Goal: Use online tool/utility: Utilize a website feature to perform a specific function

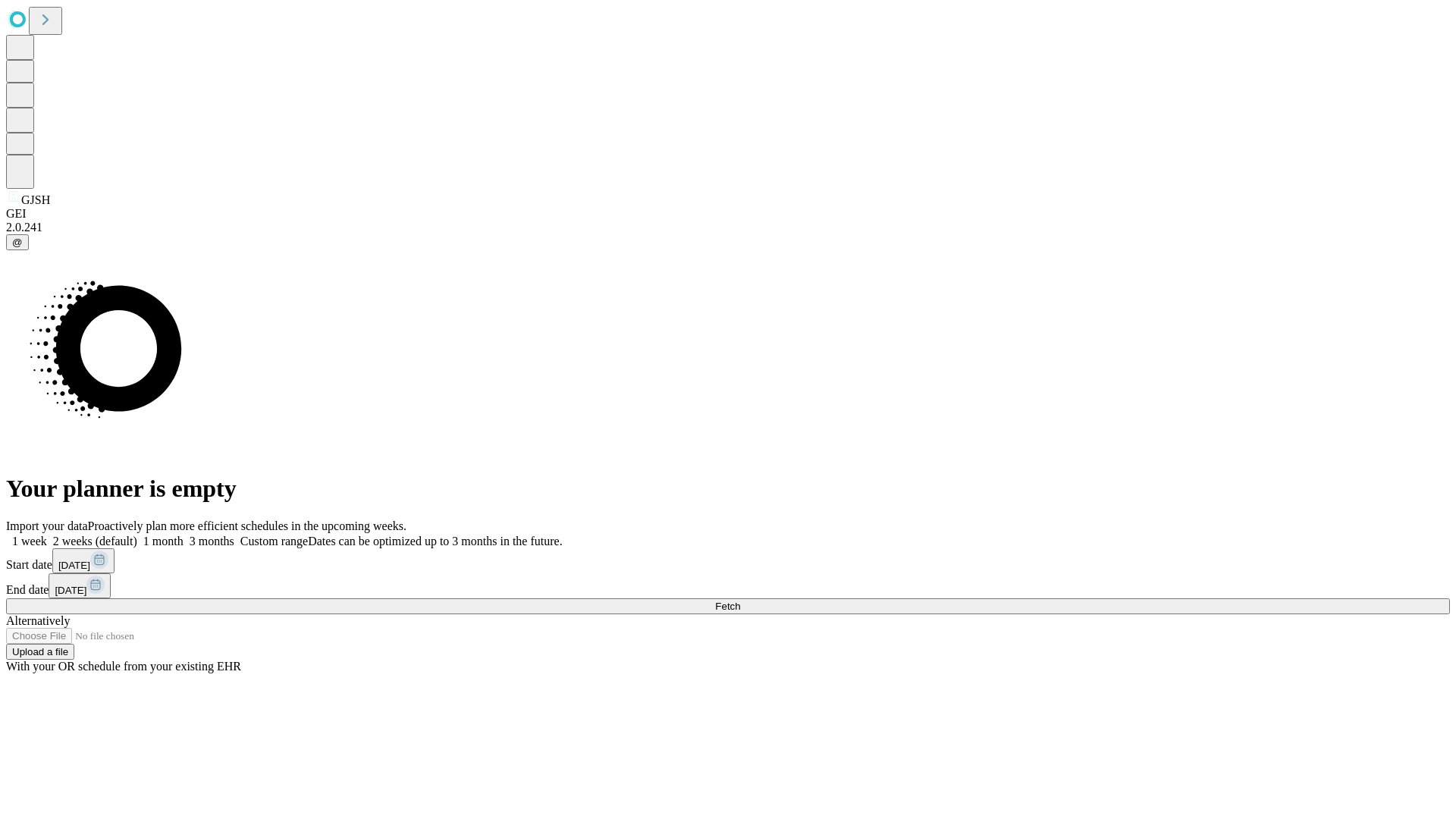
click at [740, 601] on span "Fetch" at bounding box center [727, 606] width 25 height 11
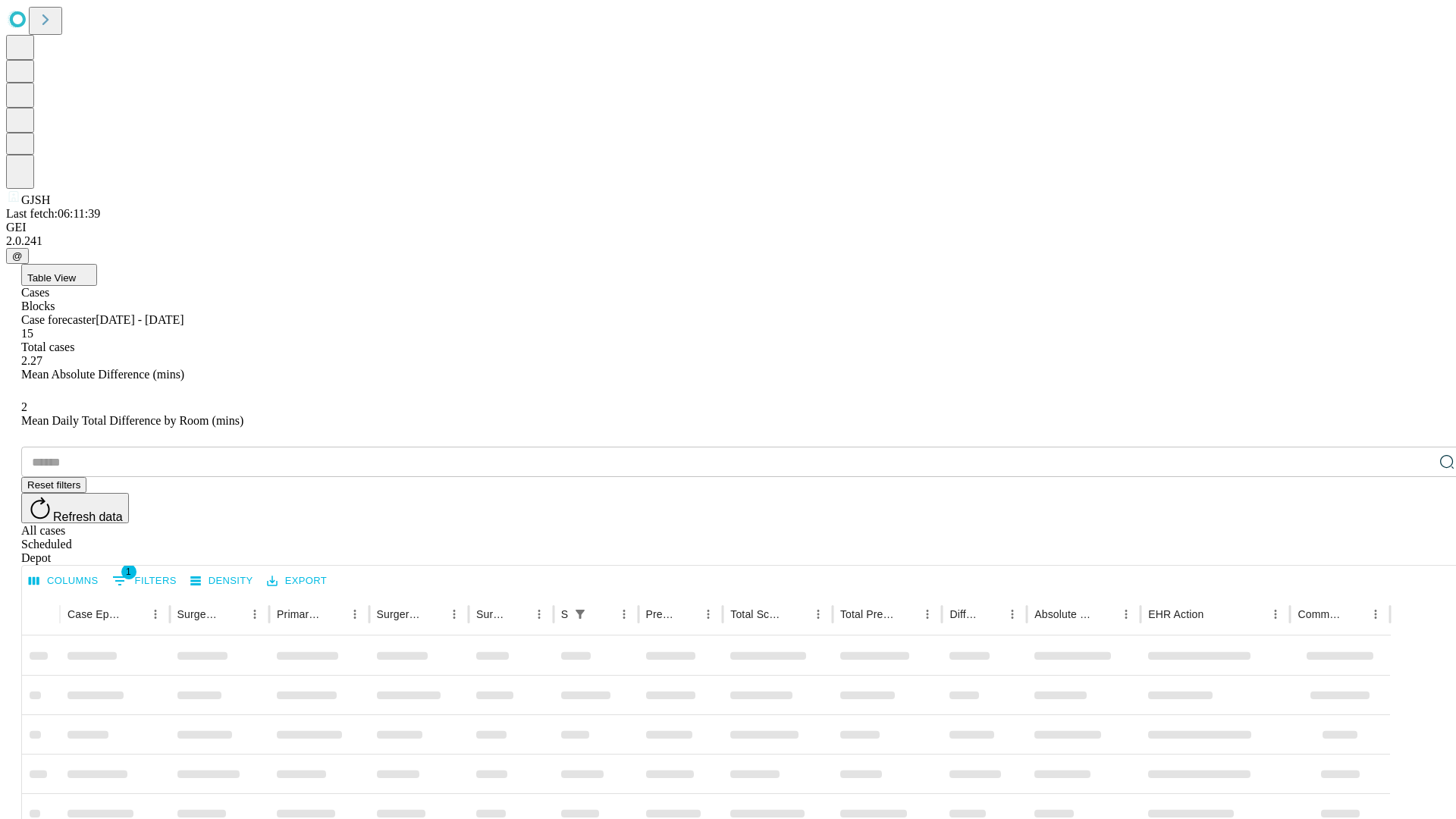
click at [76, 272] on span "Table View" at bounding box center [52, 278] width 49 height 11
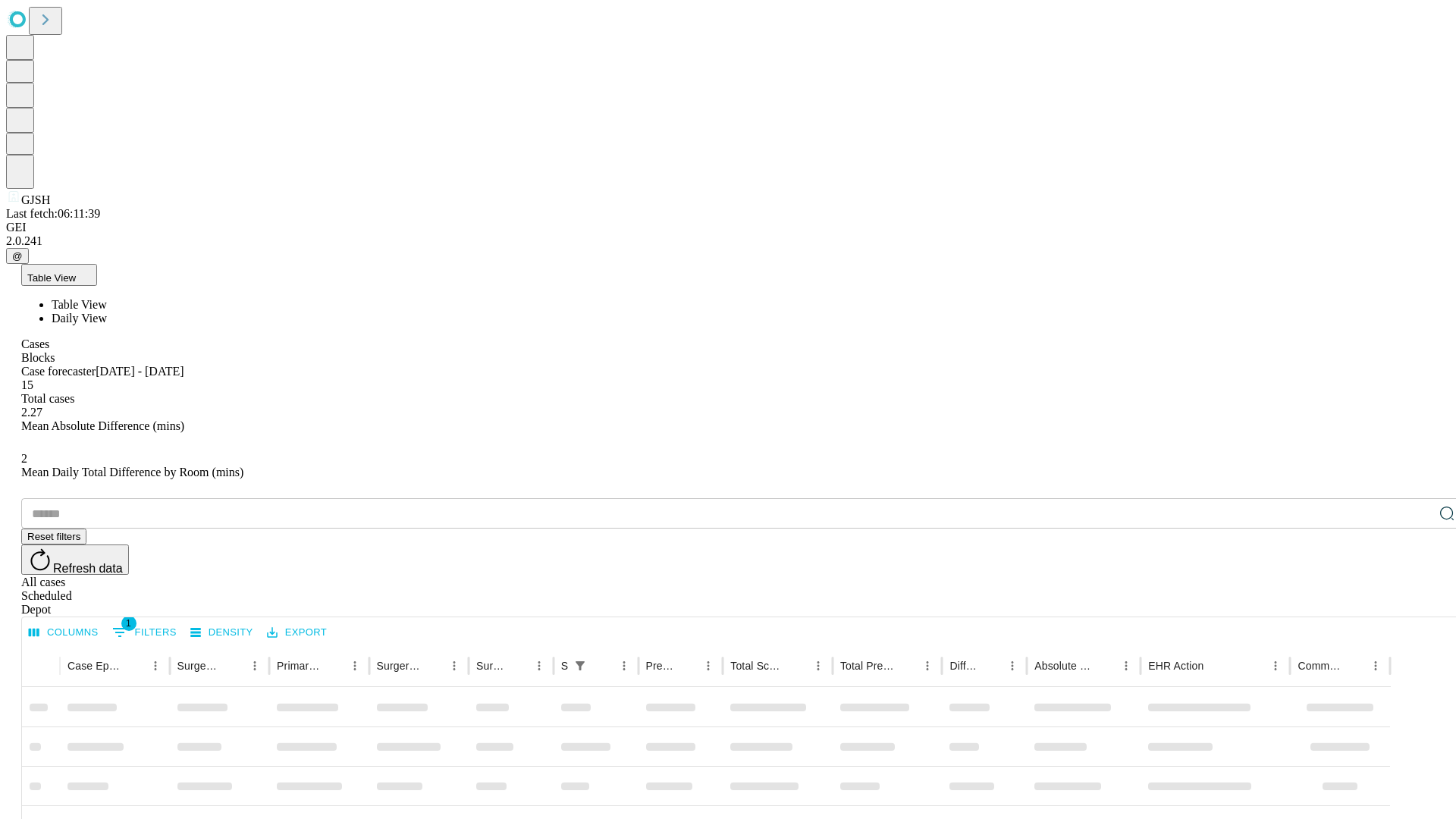
click at [107, 312] on span "Daily View" at bounding box center [79, 318] width 56 height 13
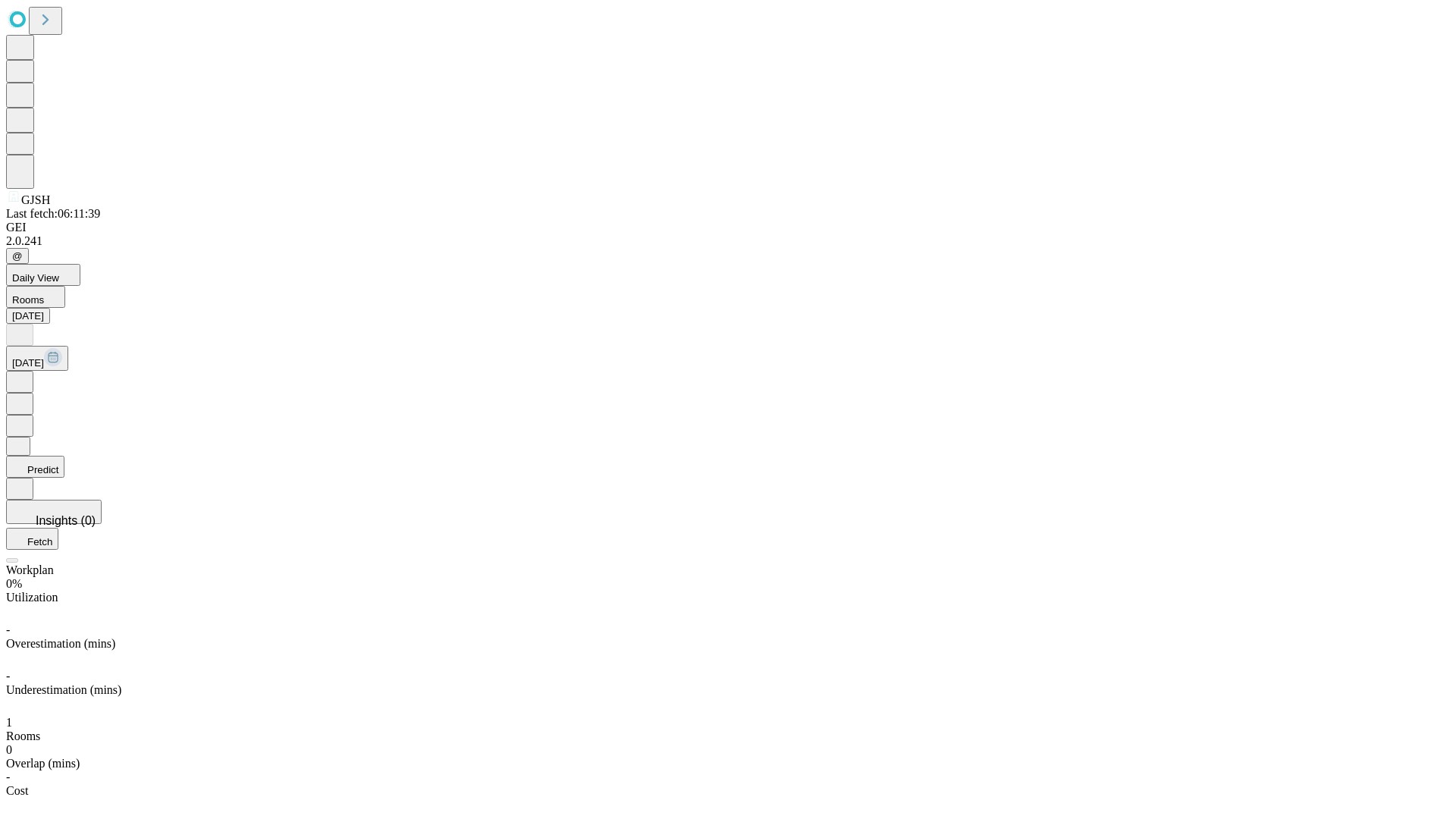
click at [65, 456] on button "Predict" at bounding box center [35, 466] width 59 height 22
